Goal: Information Seeking & Learning: Learn about a topic

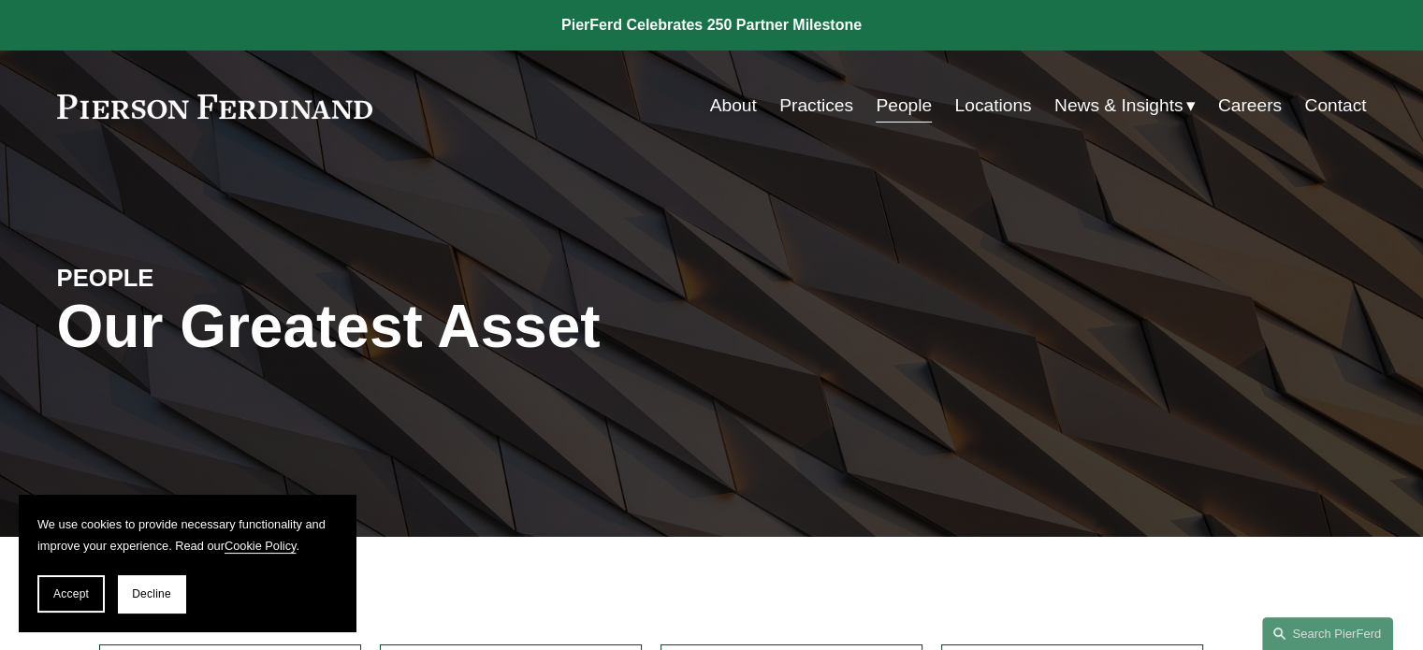
click at [903, 110] on link "People" at bounding box center [904, 106] width 56 height 36
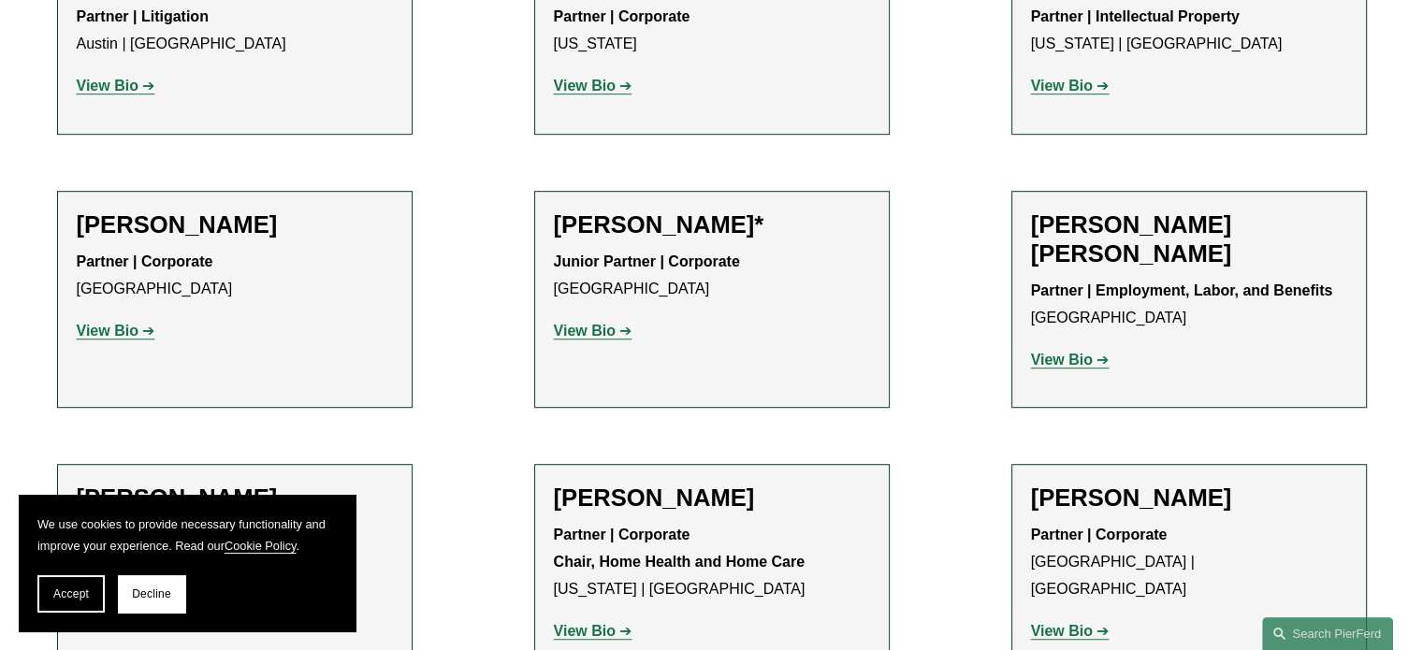
scroll to position [1123, 0]
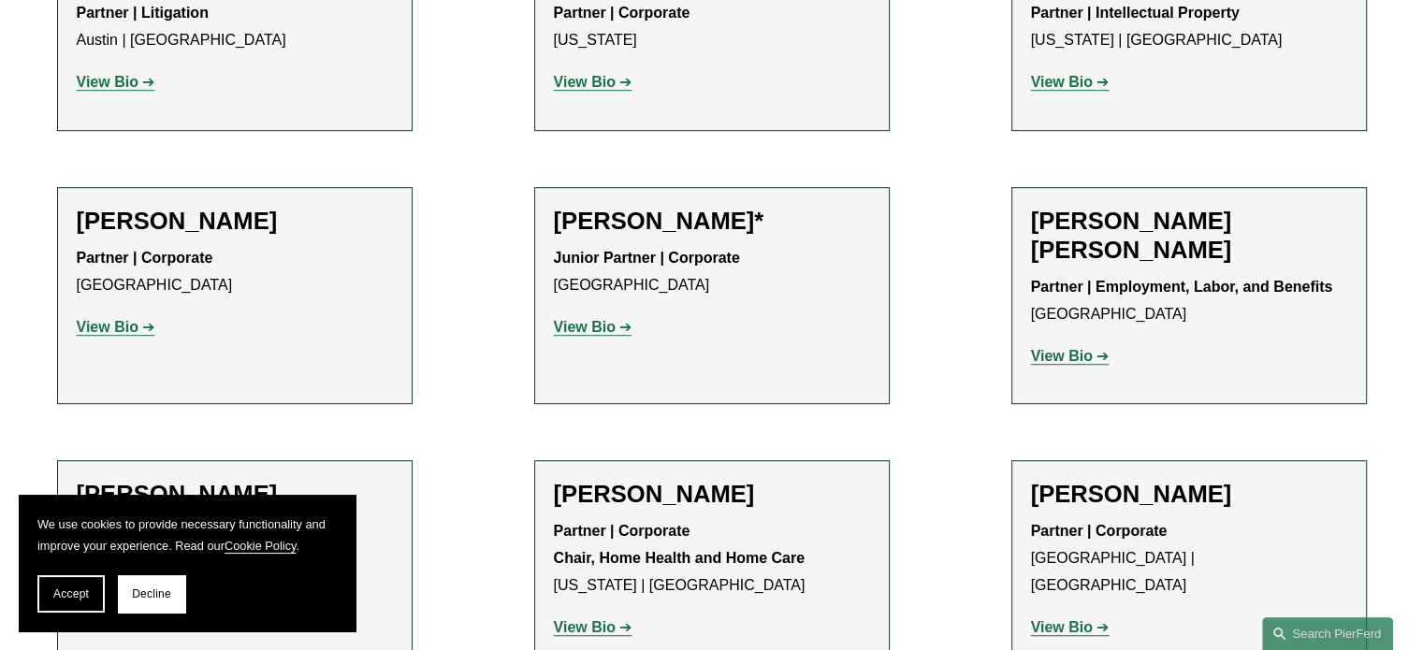
click at [1059, 358] on strong "View Bio" at bounding box center [1062, 356] width 62 height 16
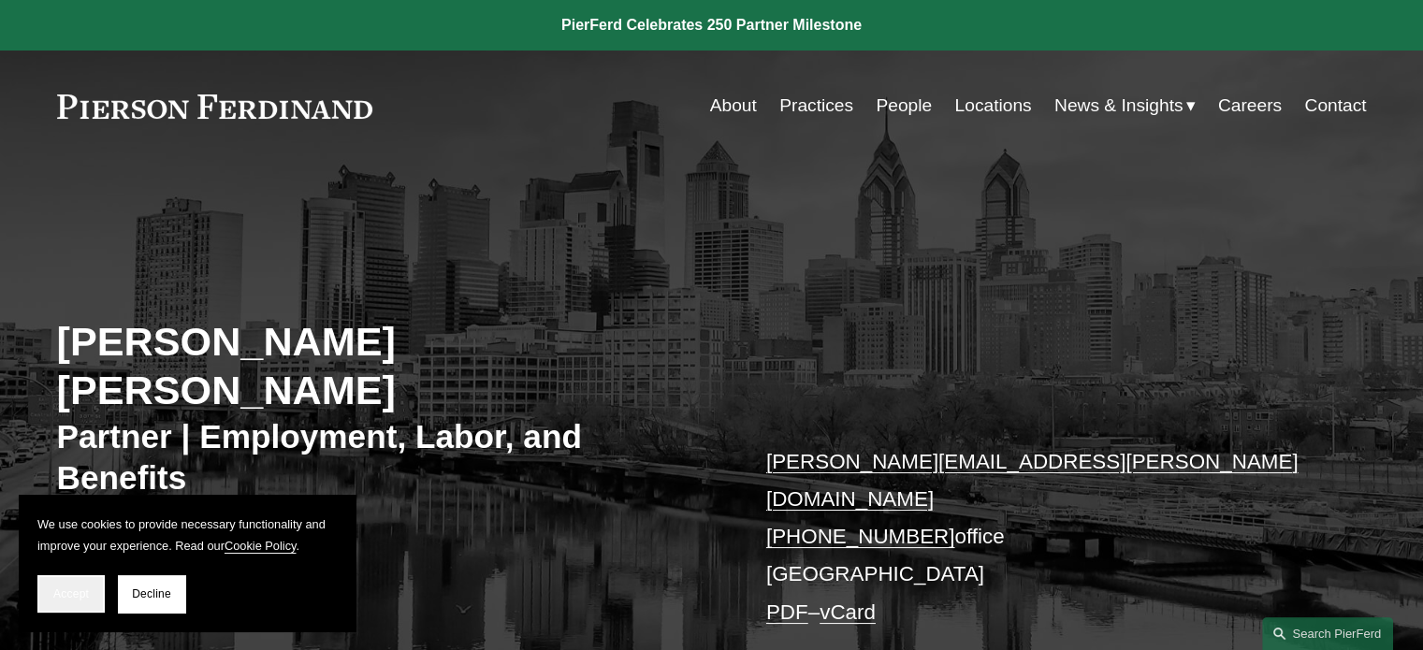
click at [65, 601] on span "Accept" at bounding box center [71, 593] width 36 height 13
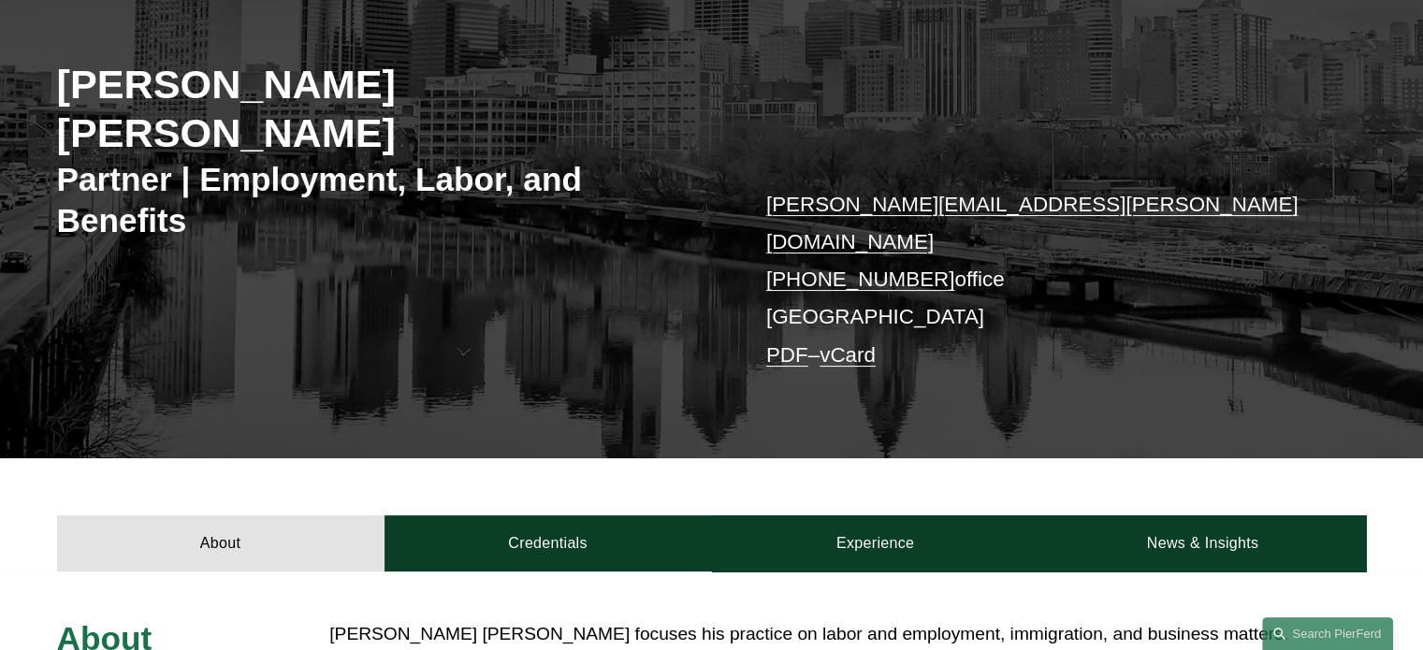
scroll to position [256, 0]
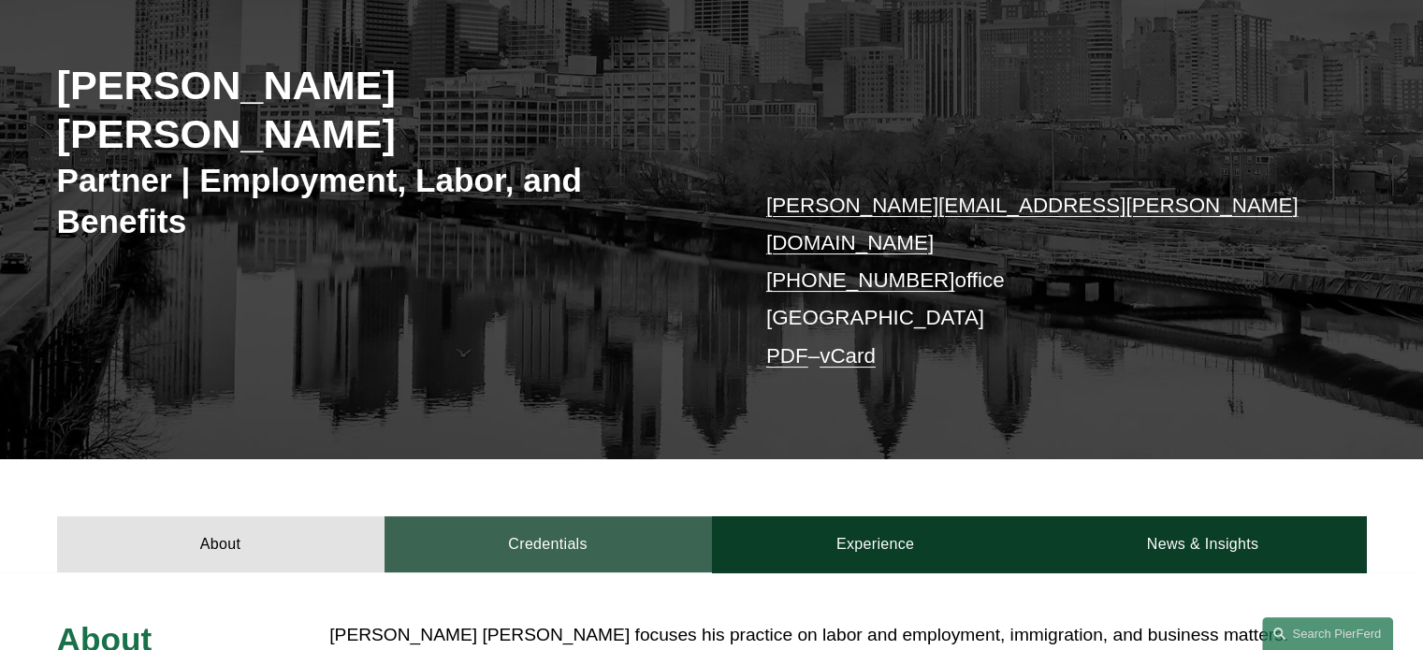
click at [529, 516] on link "Credentials" at bounding box center [547, 544] width 327 height 56
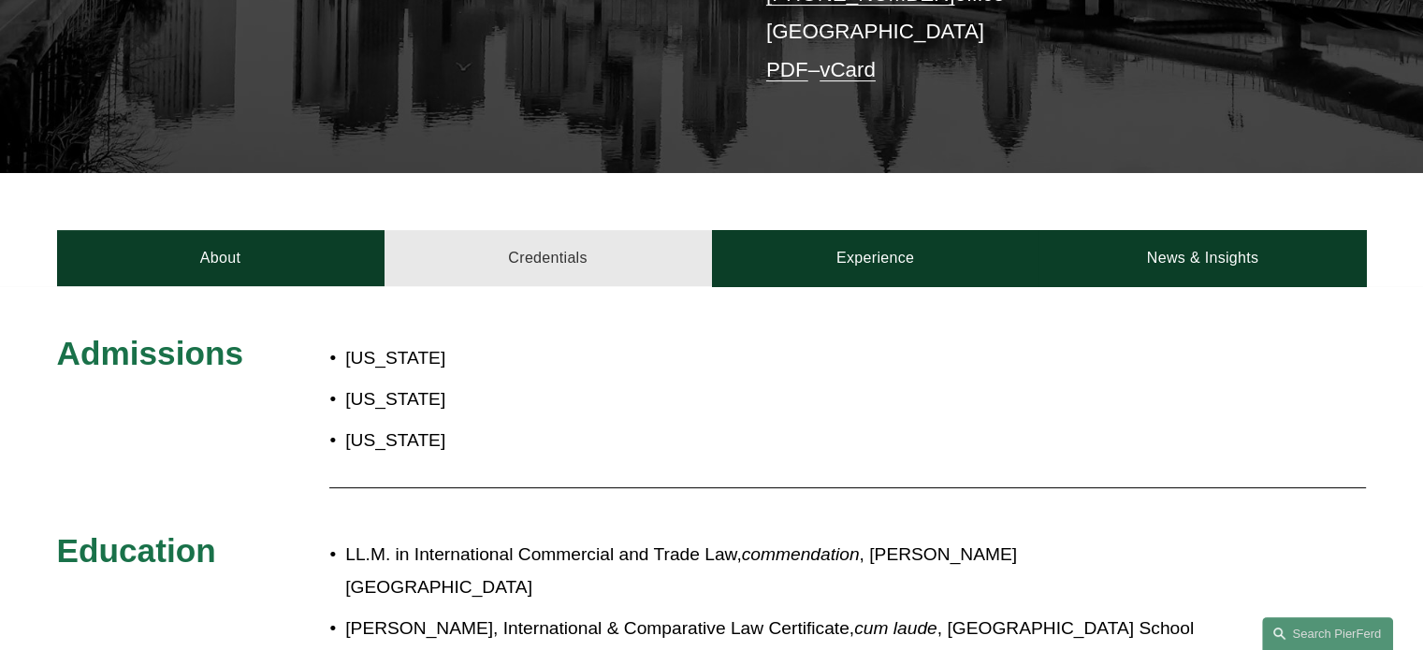
scroll to position [539, 0]
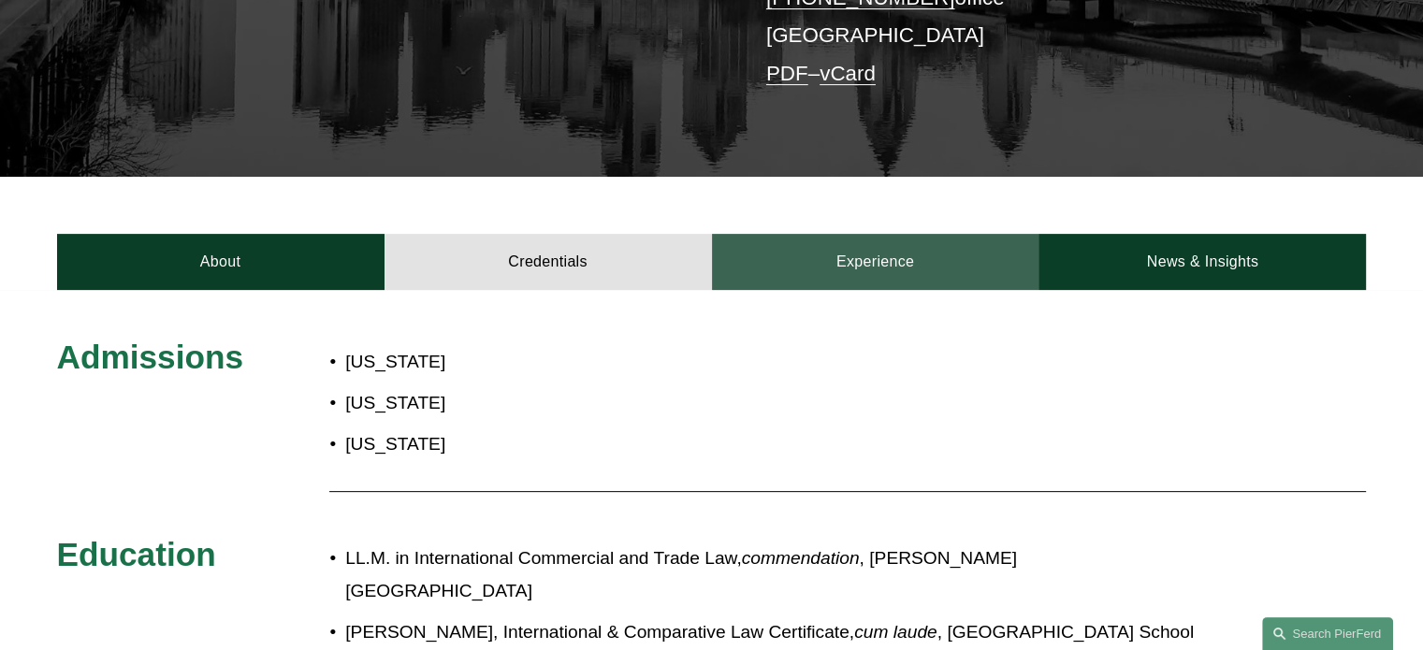
click at [882, 234] on link "Experience" at bounding box center [875, 262] width 327 height 56
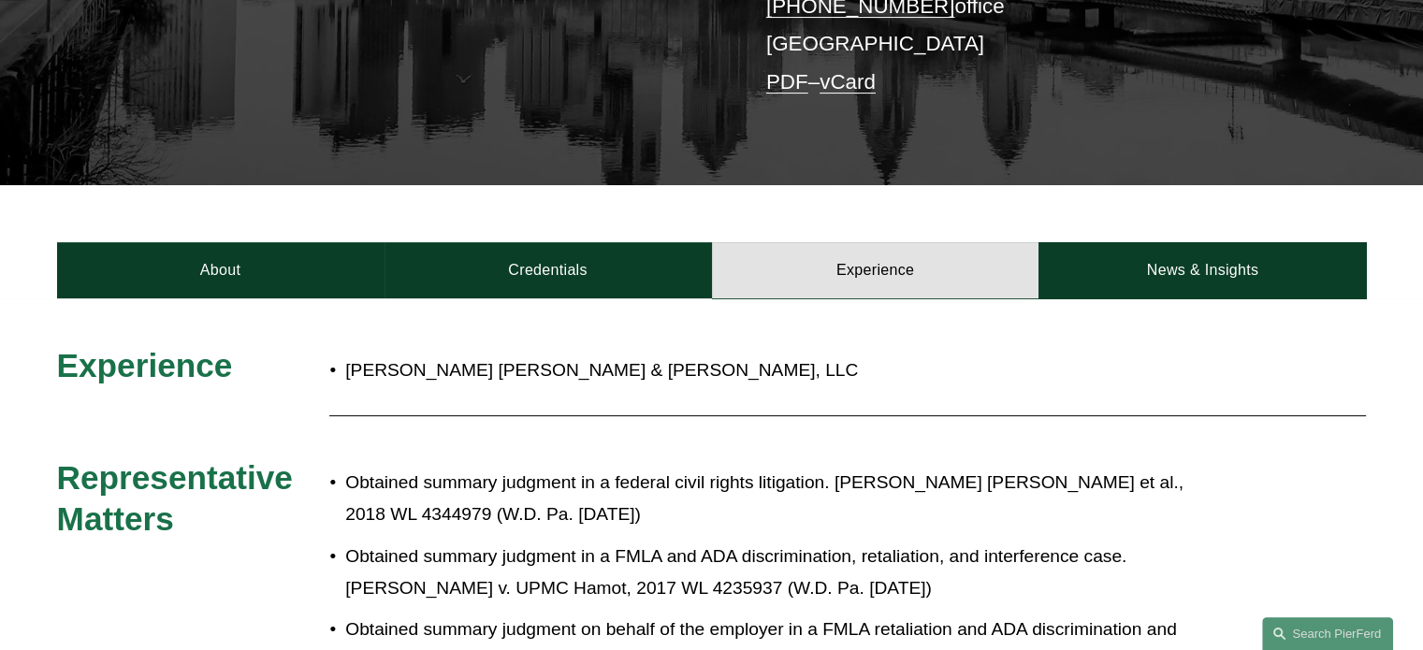
scroll to position [525, 0]
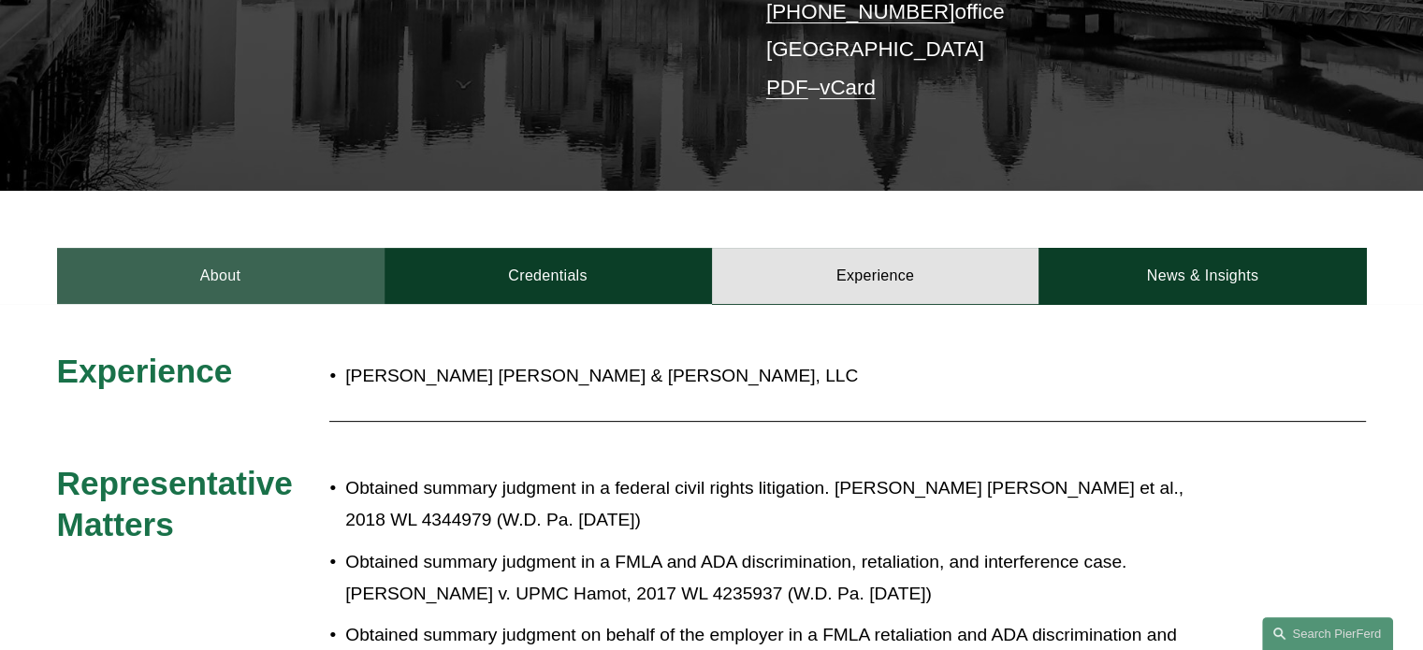
click at [200, 248] on link "About" at bounding box center [220, 276] width 327 height 56
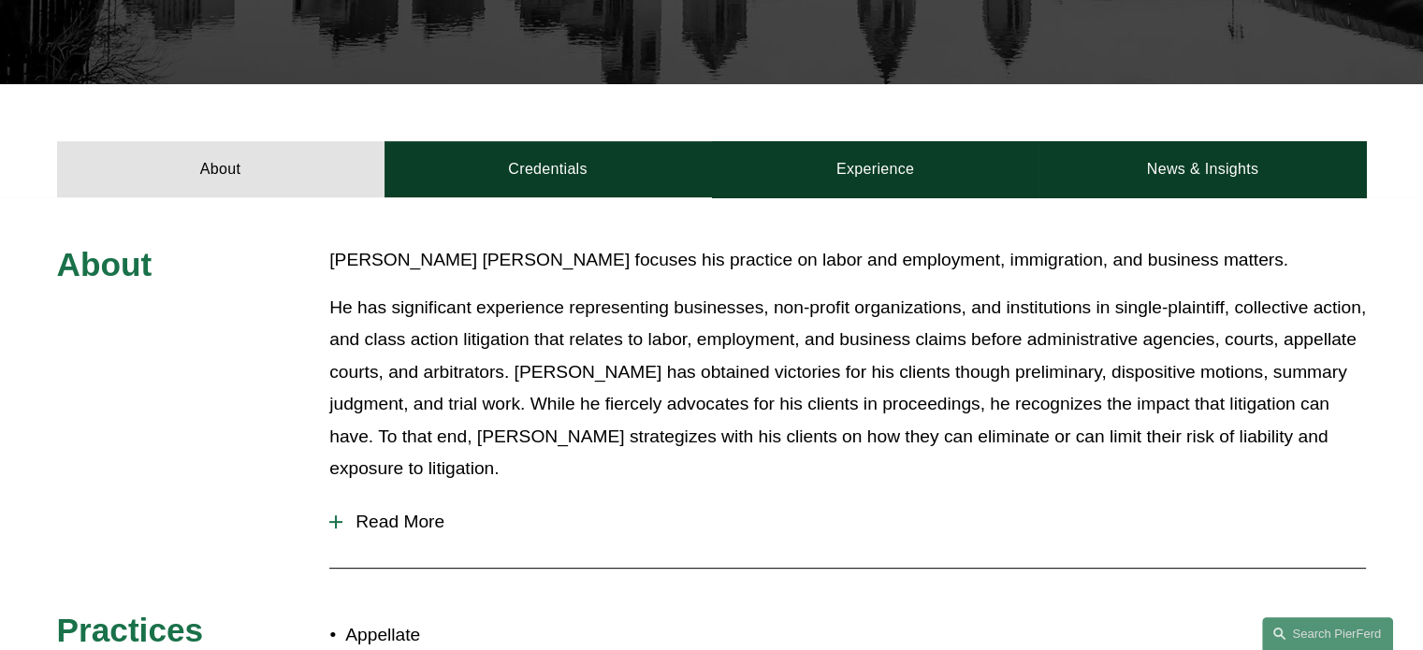
scroll to position [644, 0]
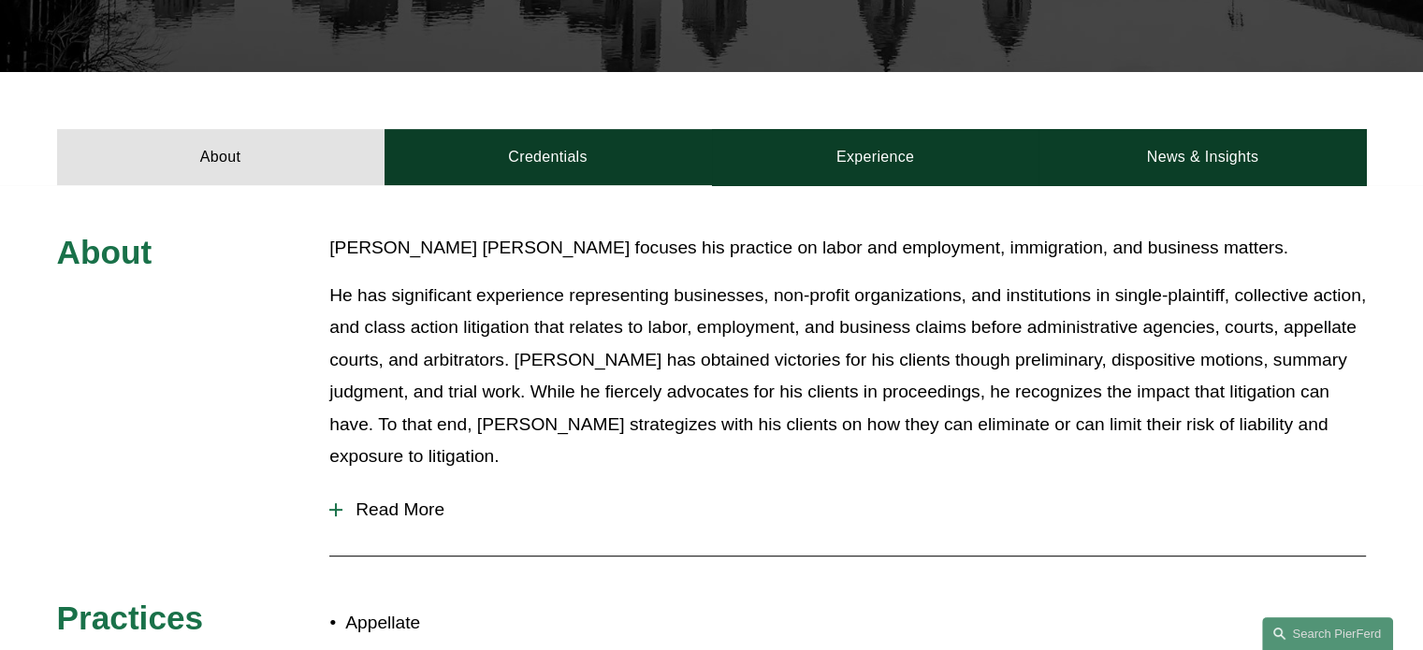
click at [336, 503] on div at bounding box center [336, 509] width 2 height 13
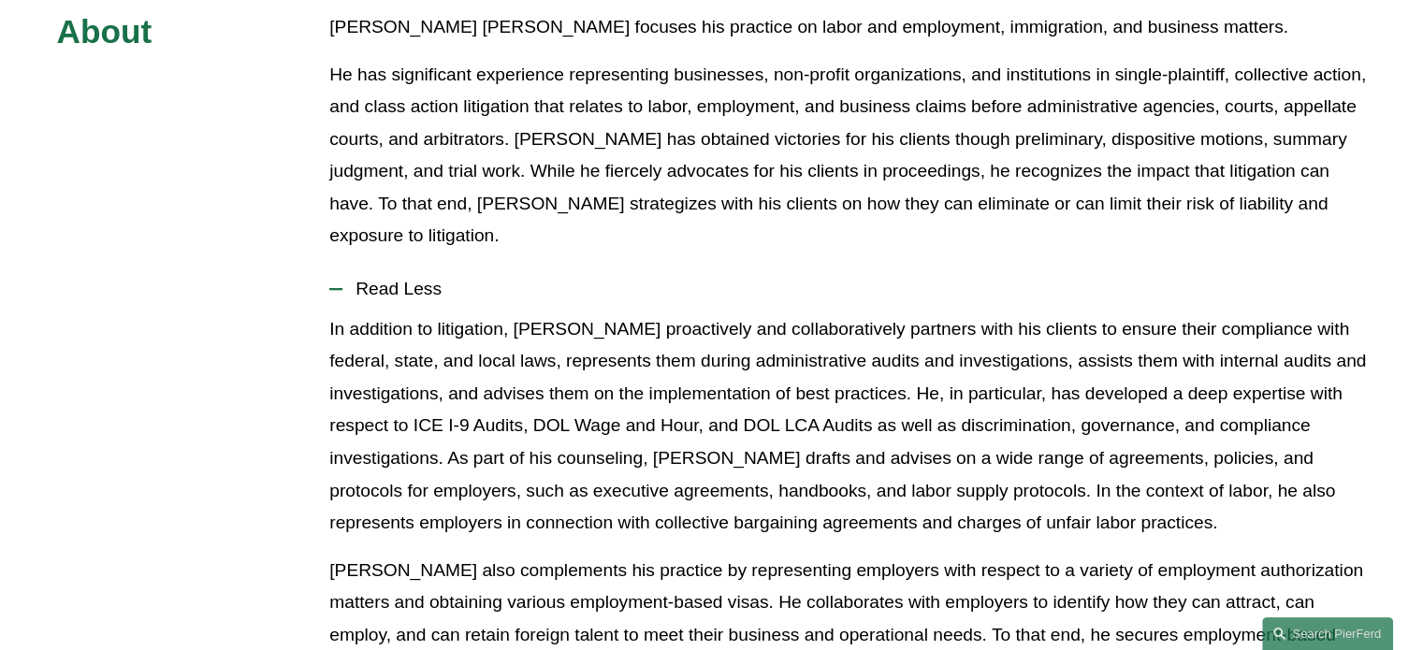
scroll to position [865, 0]
